Goal: Find specific page/section: Find specific page/section

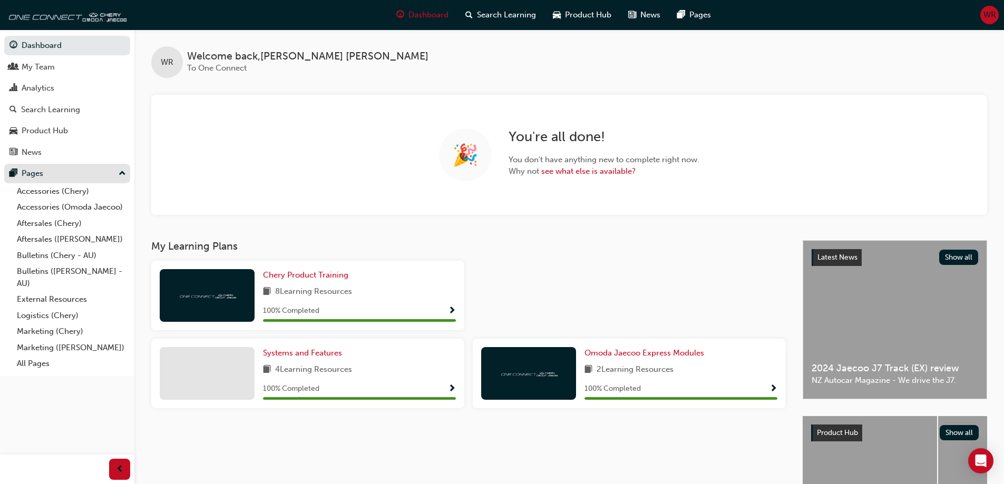
click at [53, 178] on div "Pages" at bounding box center [66, 173] width 115 height 13
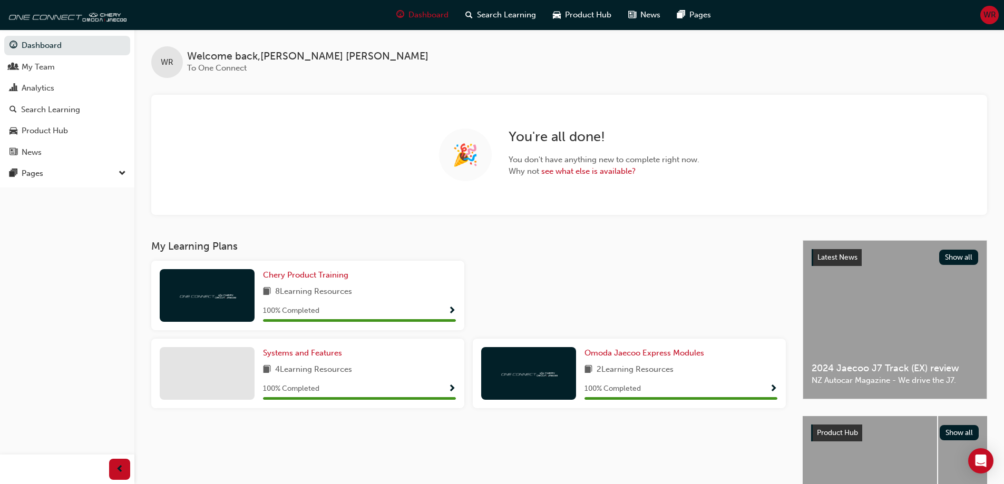
click at [120, 172] on span "down-icon" at bounding box center [122, 174] width 7 height 14
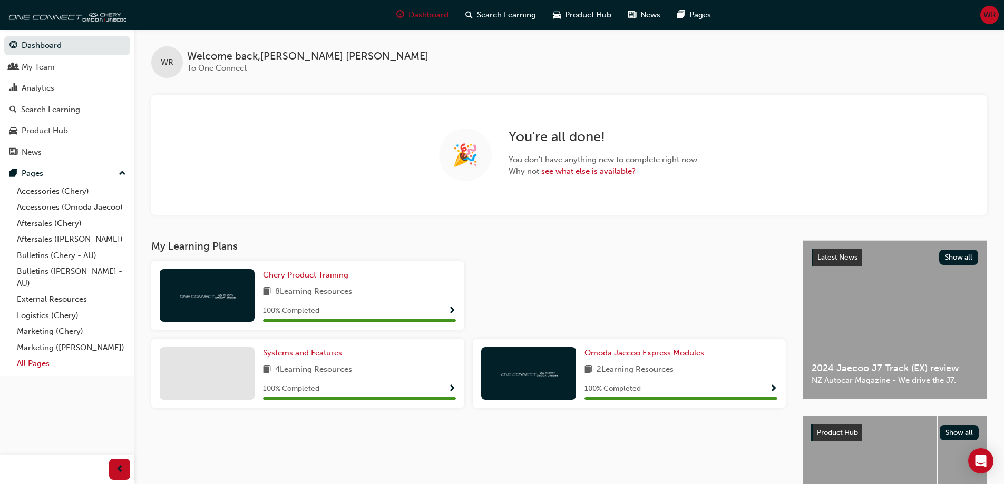
click at [43, 359] on link "All Pages" at bounding box center [72, 364] width 118 height 16
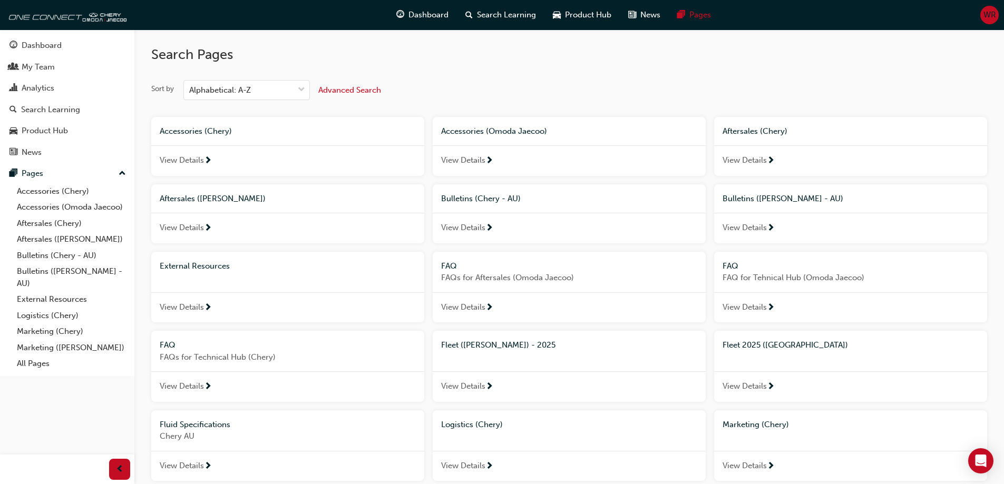
click at [762, 387] on span "View Details" at bounding box center [745, 387] width 44 height 12
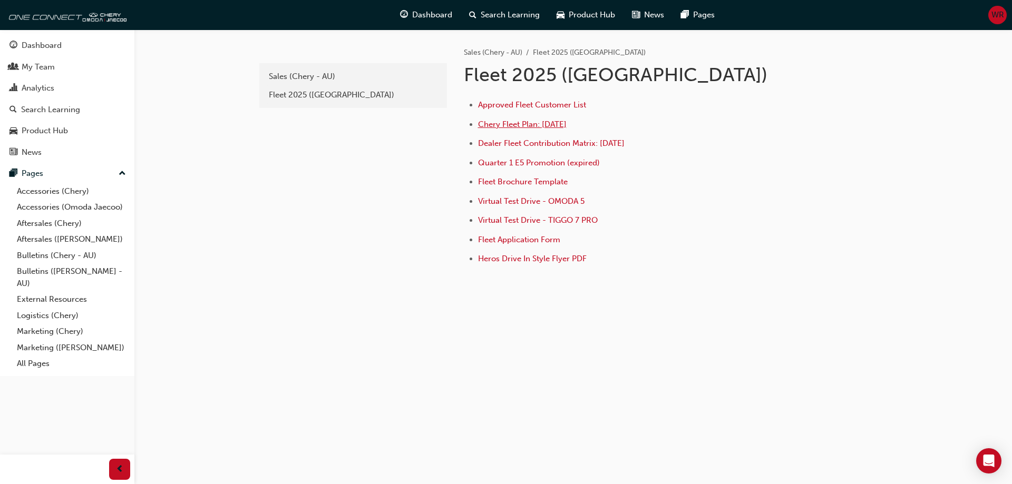
click at [537, 127] on span "Chery Fleet Plan: [DATE]" at bounding box center [522, 124] width 89 height 9
click at [530, 143] on span "Dealer Fleet Contribution Matrix: [DATE]" at bounding box center [551, 143] width 147 height 9
